Goal: Task Accomplishment & Management: Manage account settings

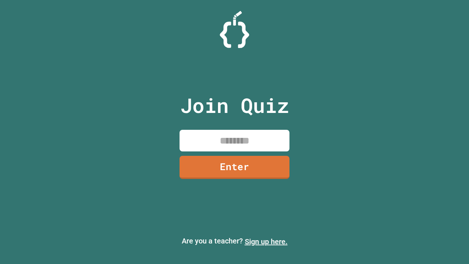
click at [266, 241] on link "Sign up here." at bounding box center [266, 241] width 43 height 9
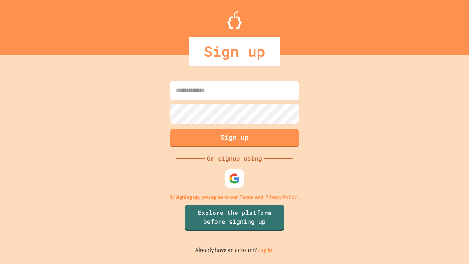
click at [266, 250] on link "Log in." at bounding box center [265, 250] width 17 height 8
